Goal: Information Seeking & Learning: Learn about a topic

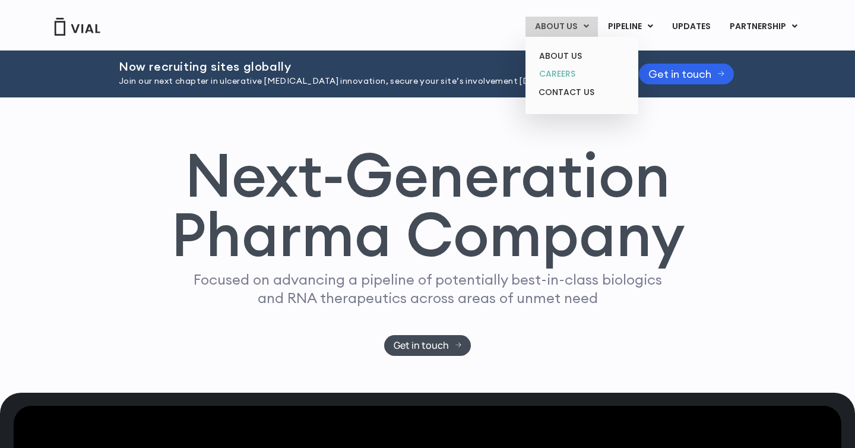
click at [566, 70] on link "CAREERS" at bounding box center [582, 74] width 104 height 18
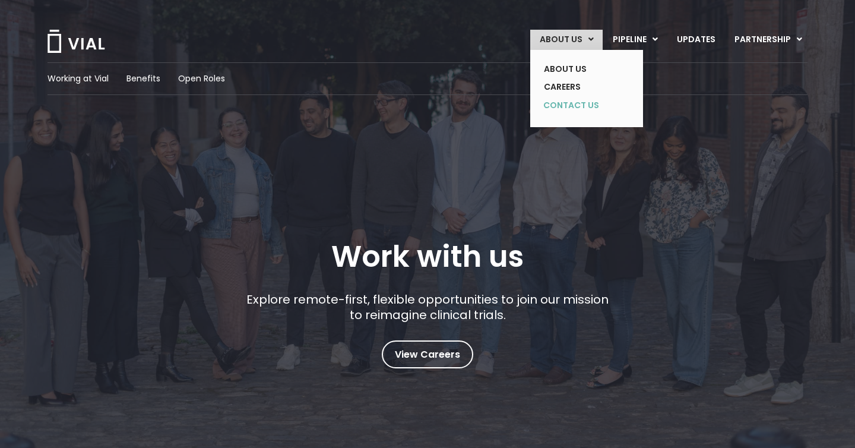
click at [573, 105] on link "CONTACT US" at bounding box center [577, 105] width 87 height 19
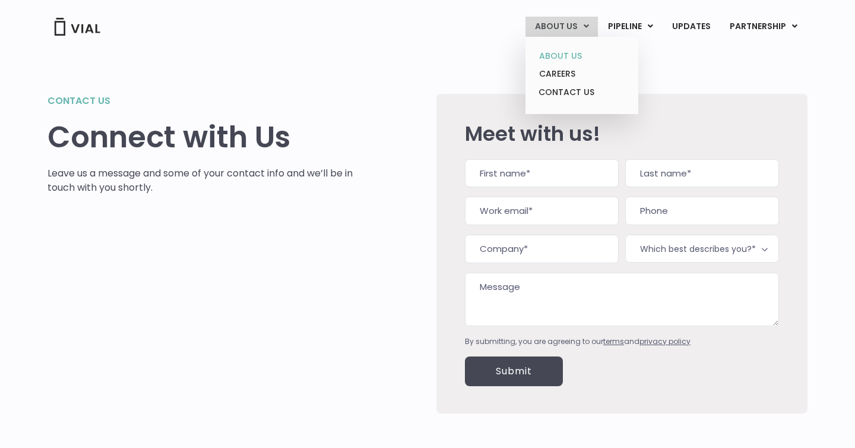
click at [563, 52] on link "ABOUT US" at bounding box center [582, 56] width 104 height 18
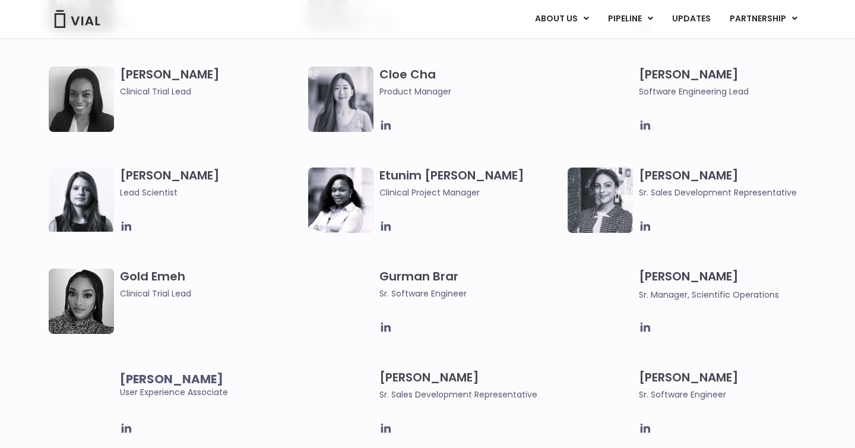
scroll to position [917, 0]
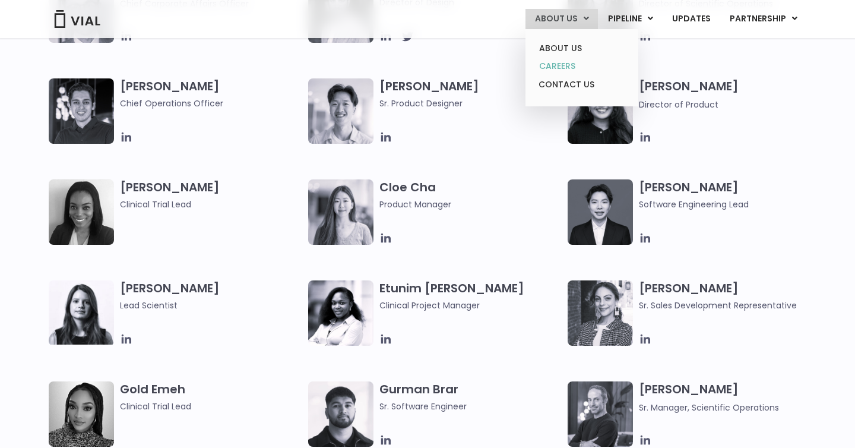
click at [568, 63] on link "CAREERS" at bounding box center [582, 66] width 104 height 18
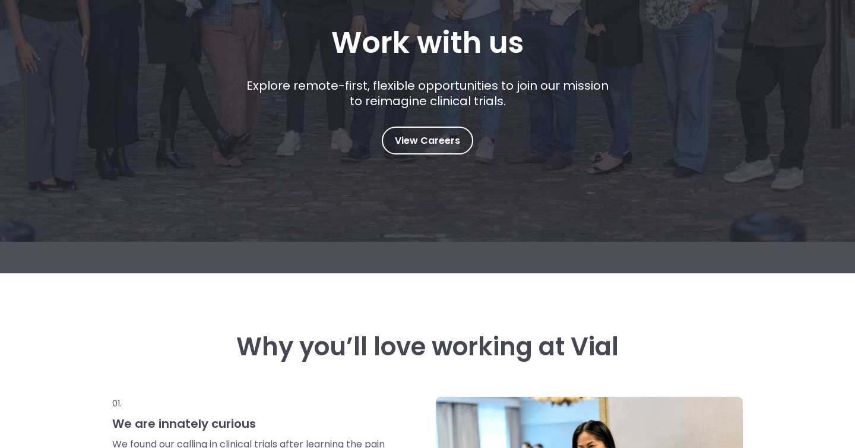
scroll to position [218, 0]
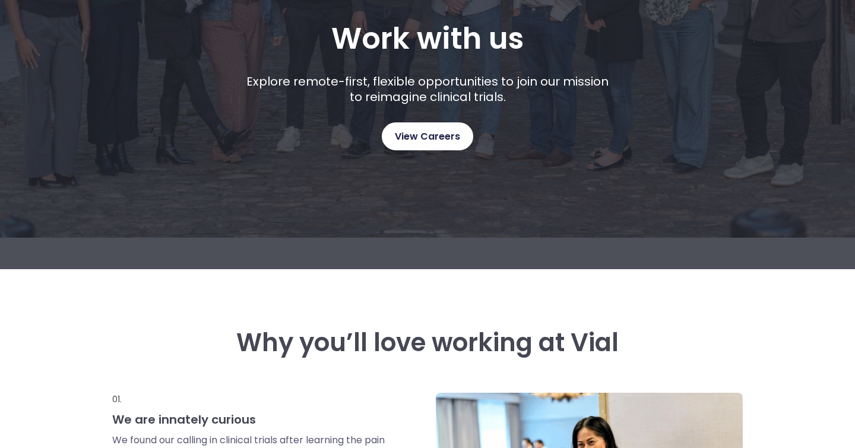
click at [401, 148] on link "View Careers" at bounding box center [427, 136] width 91 height 28
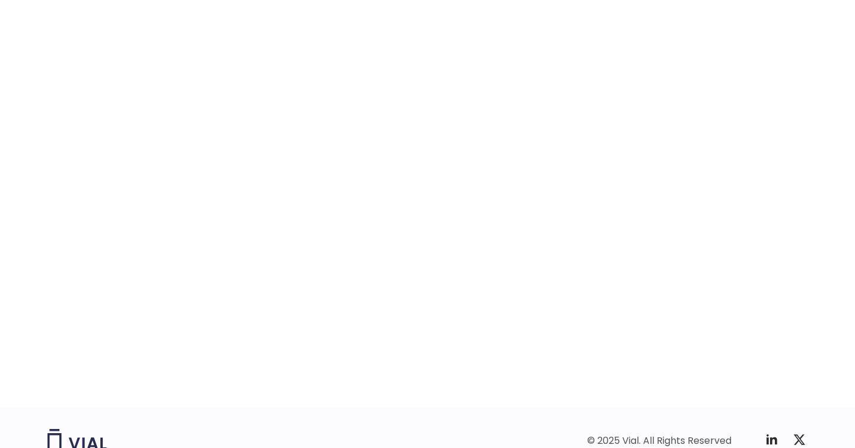
scroll to position [1804, 0]
